Goal: Navigation & Orientation: Understand site structure

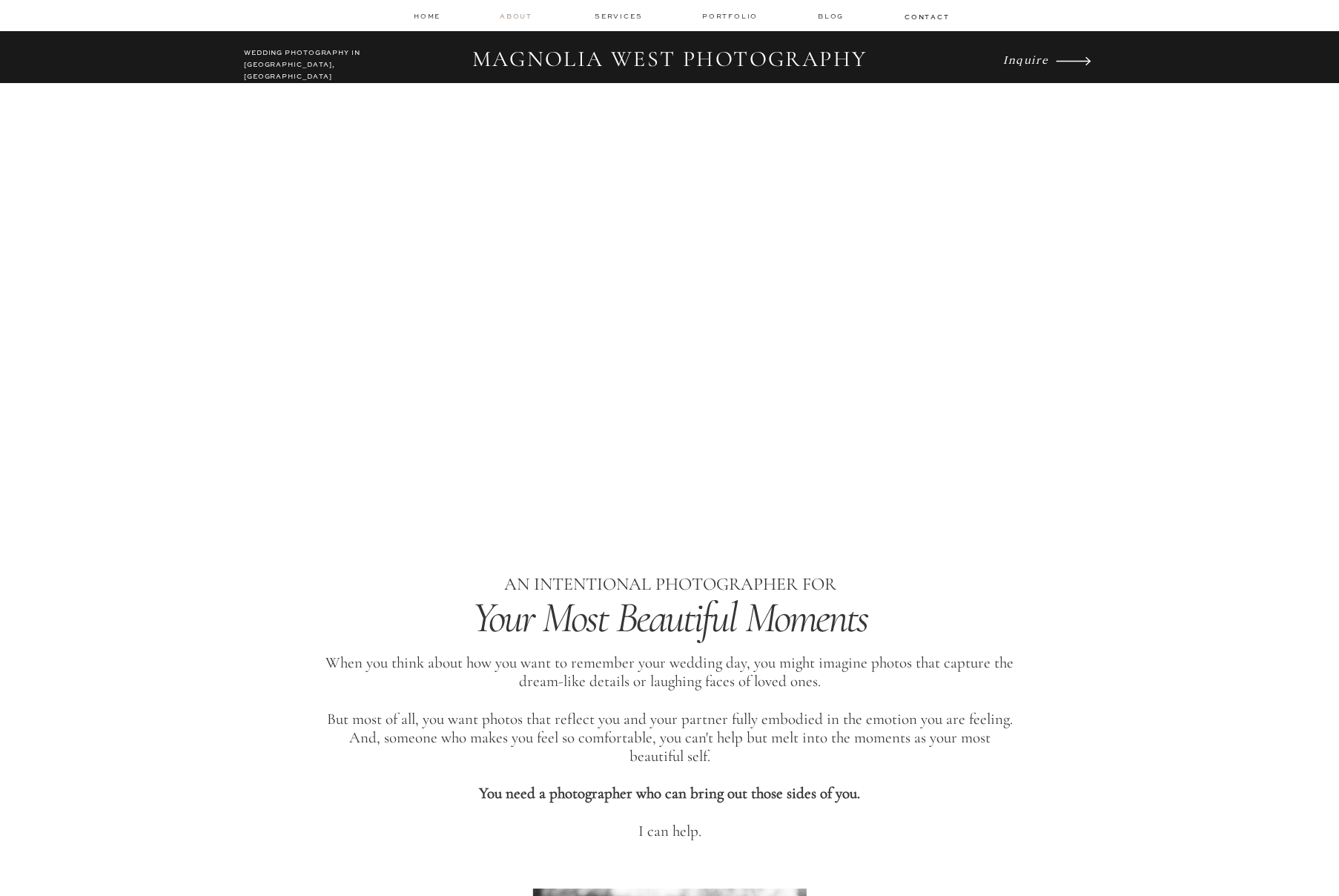
click at [512, 18] on nav "about" at bounding box center [519, 16] width 37 height 10
drag, startPoint x: 517, startPoint y: 16, endPoint x: 568, endPoint y: 46, distance: 59.2
click at [517, 16] on nav "about" at bounding box center [519, 16] width 37 height 10
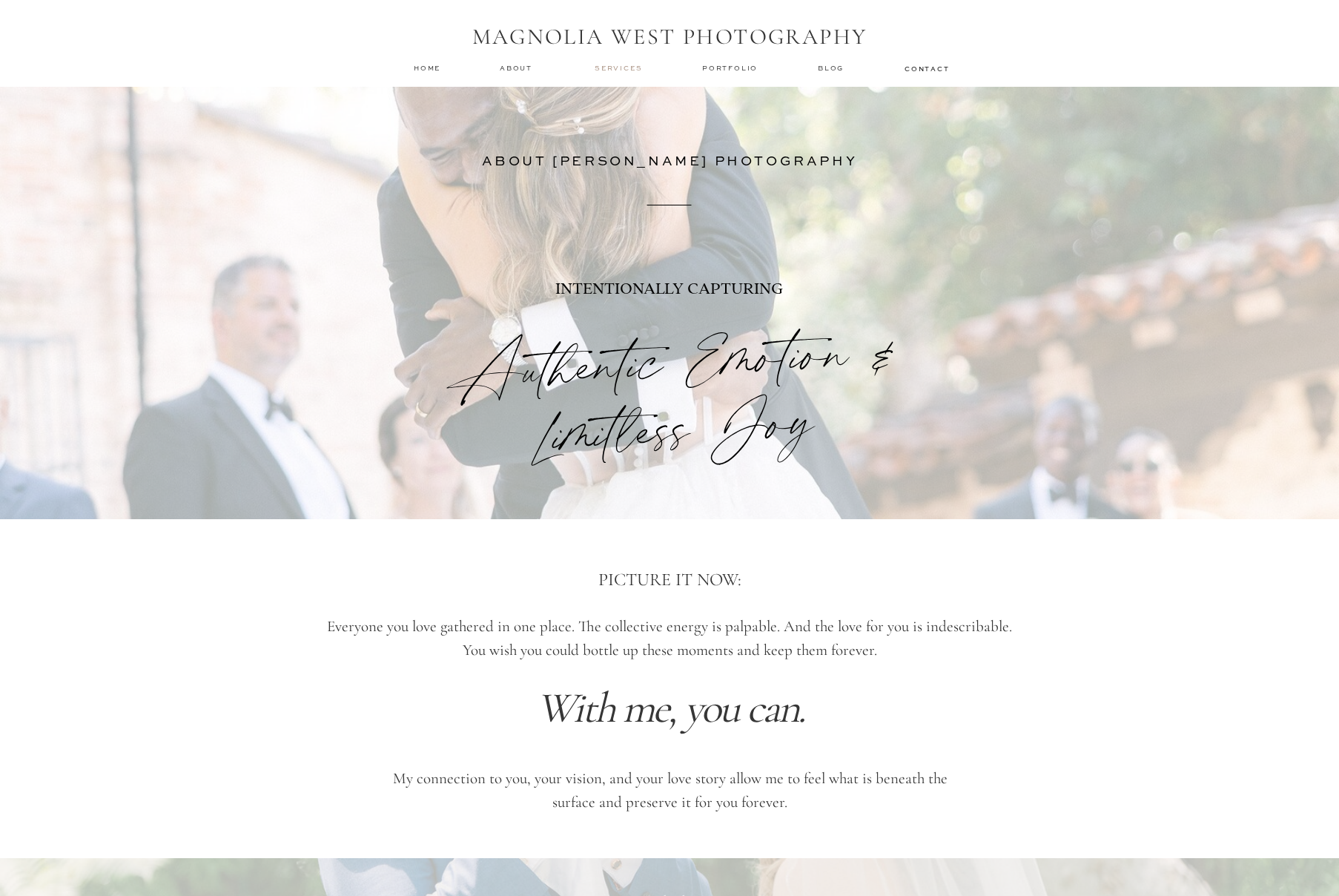
click at [607, 70] on nav "services" at bounding box center [620, 67] width 49 height 10
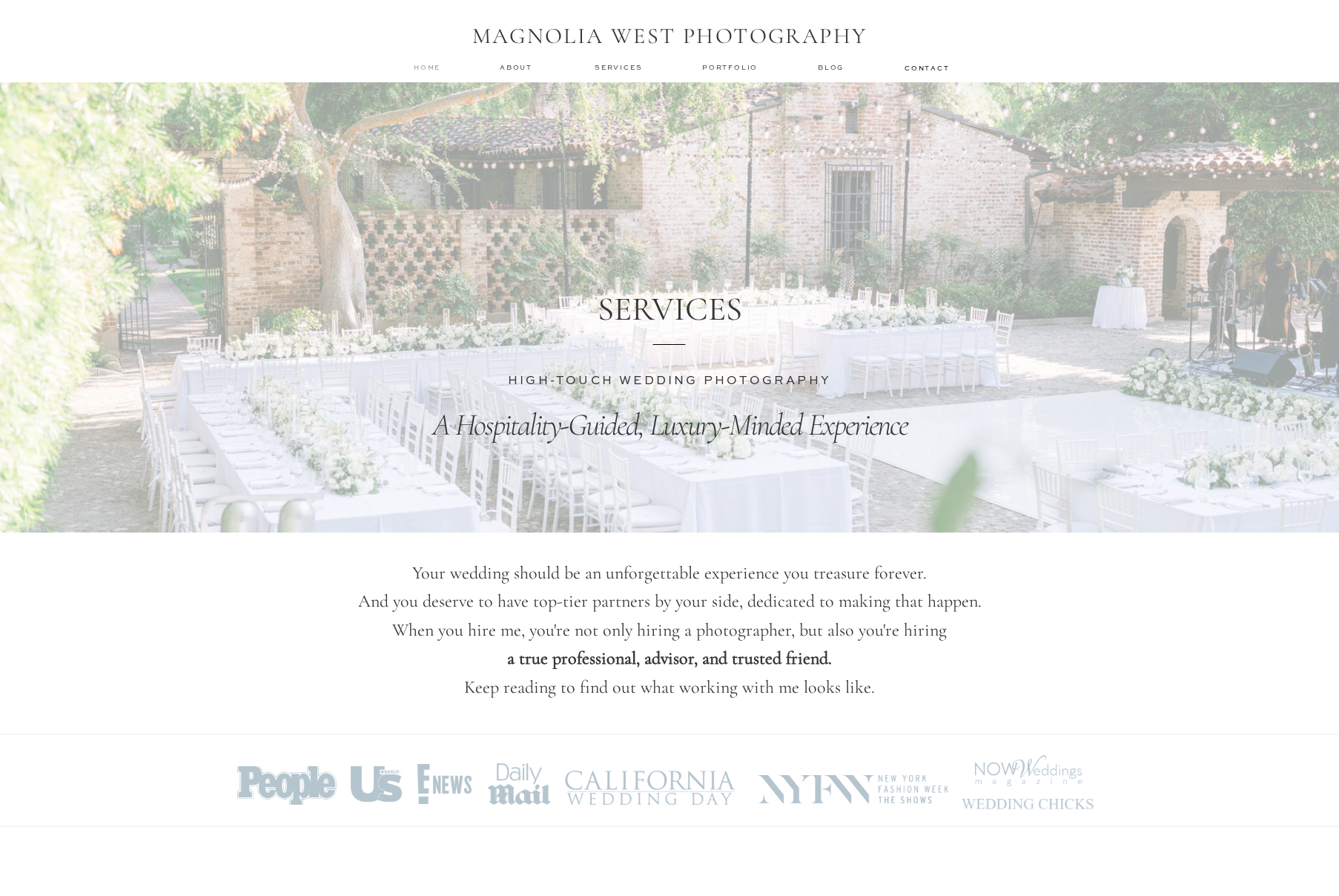
click at [433, 67] on nav "home" at bounding box center [428, 67] width 28 height 10
